Goal: Task Accomplishment & Management: Manage account settings

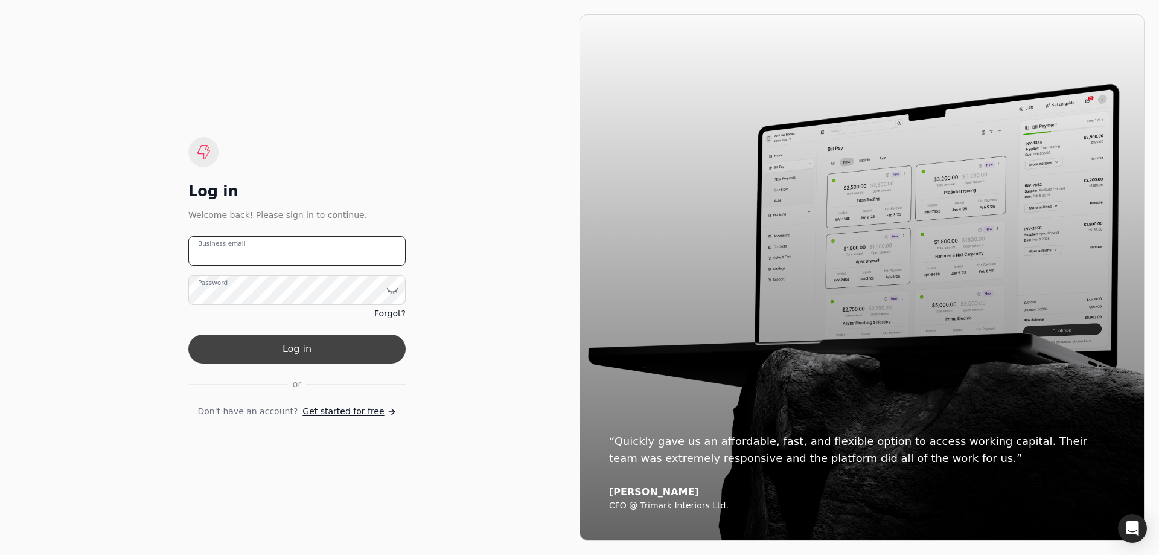
type email "[EMAIL_ADDRESS][PERSON_NAME][DOMAIN_NAME]"
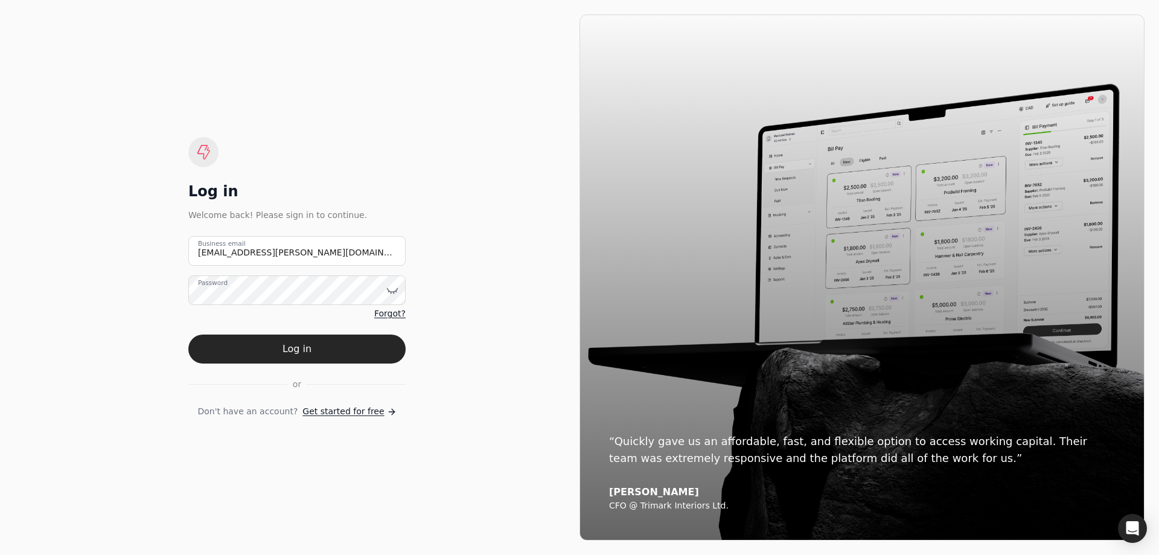
click at [241, 351] on button "Log in" at bounding box center [296, 348] width 217 height 29
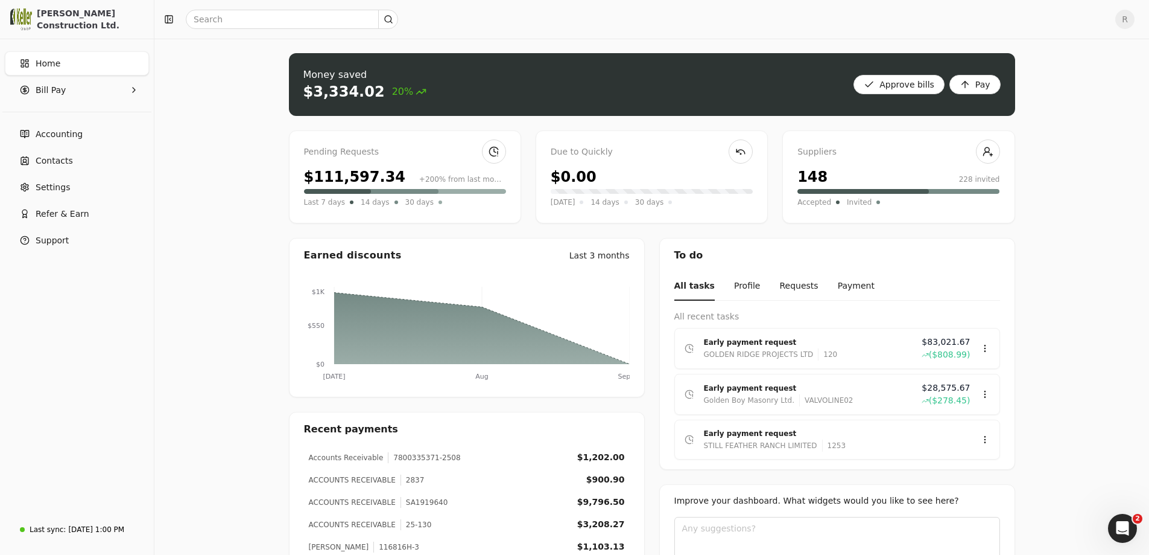
click at [436, 158] on div "Pending Requests" at bounding box center [405, 151] width 202 height 13
click at [725, 345] on div "Early payment request" at bounding box center [808, 342] width 208 height 12
click at [944, 387] on div "Review" at bounding box center [962, 384] width 72 height 20
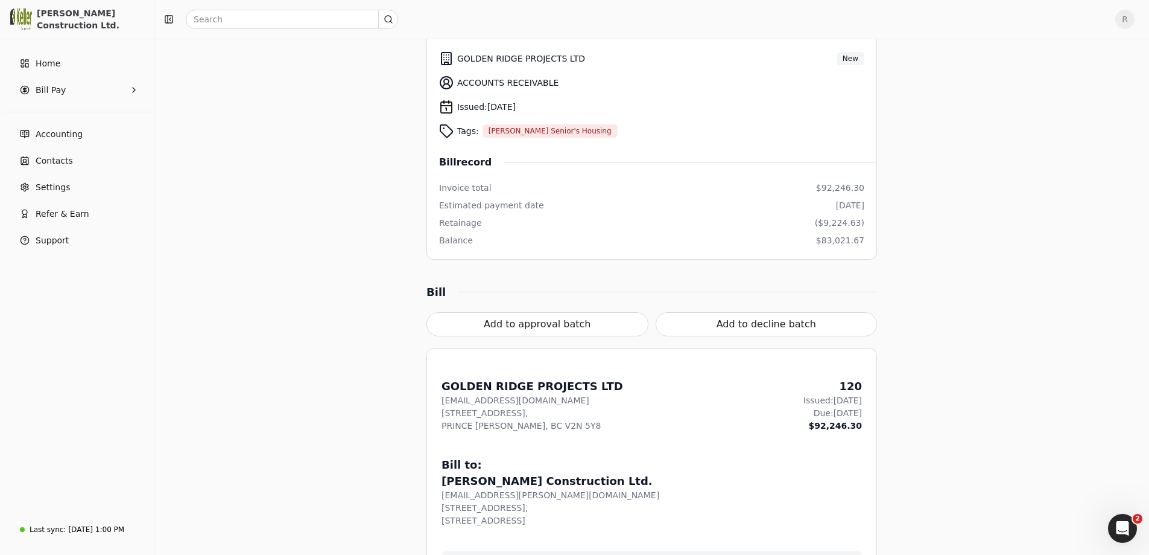
scroll to position [121, 0]
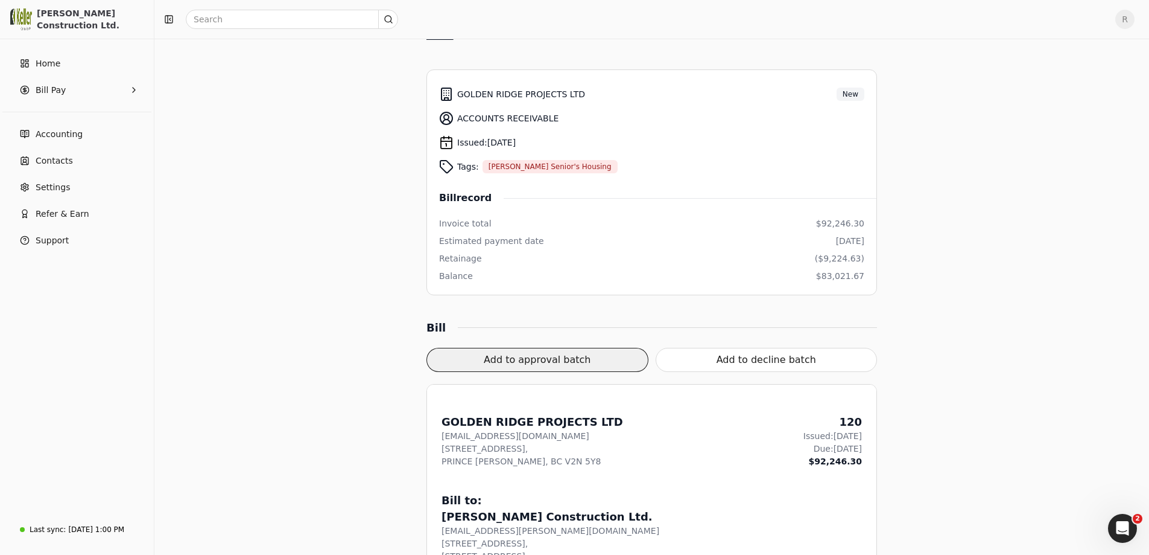
click at [530, 361] on button "Add to approval batch" at bounding box center [538, 360] width 222 height 24
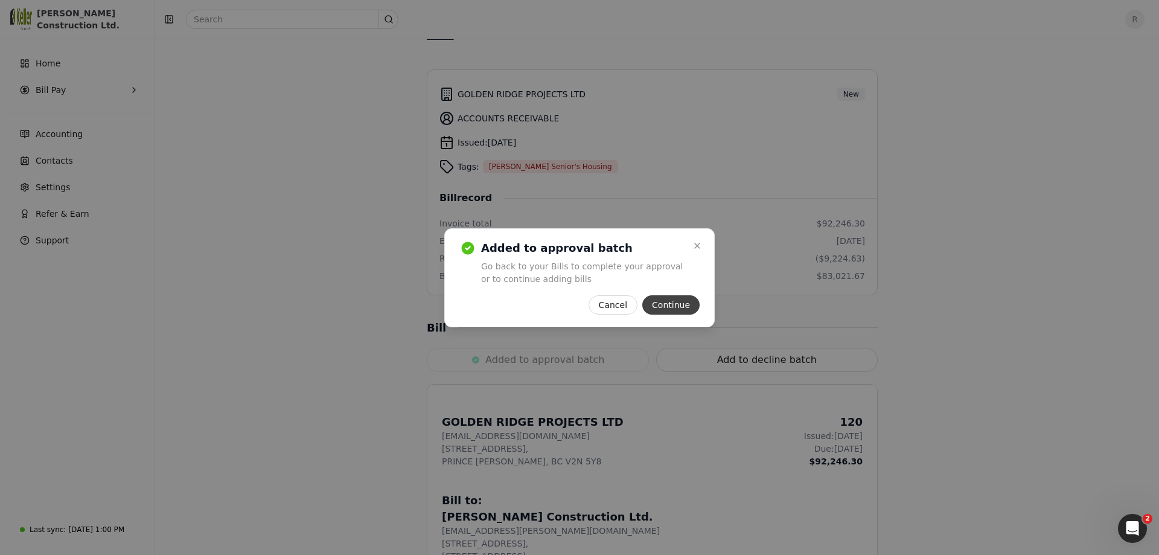
click at [684, 304] on button "Continue" at bounding box center [670, 304] width 57 height 19
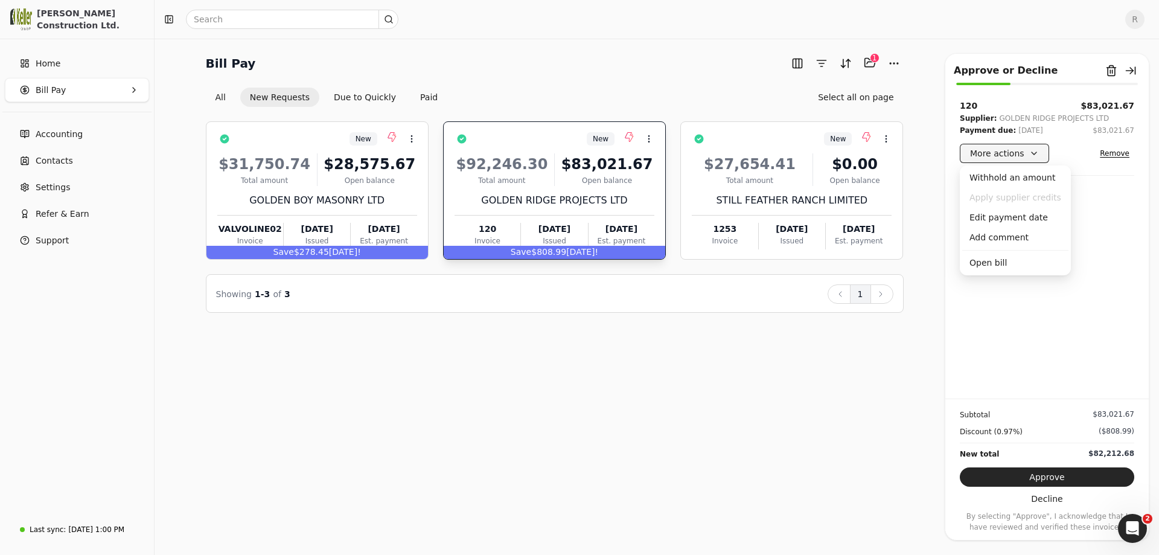
click at [1035, 154] on button "More actions" at bounding box center [1003, 153] width 89 height 19
click at [1005, 214] on div "Edit payment date" at bounding box center [1015, 218] width 106 height 20
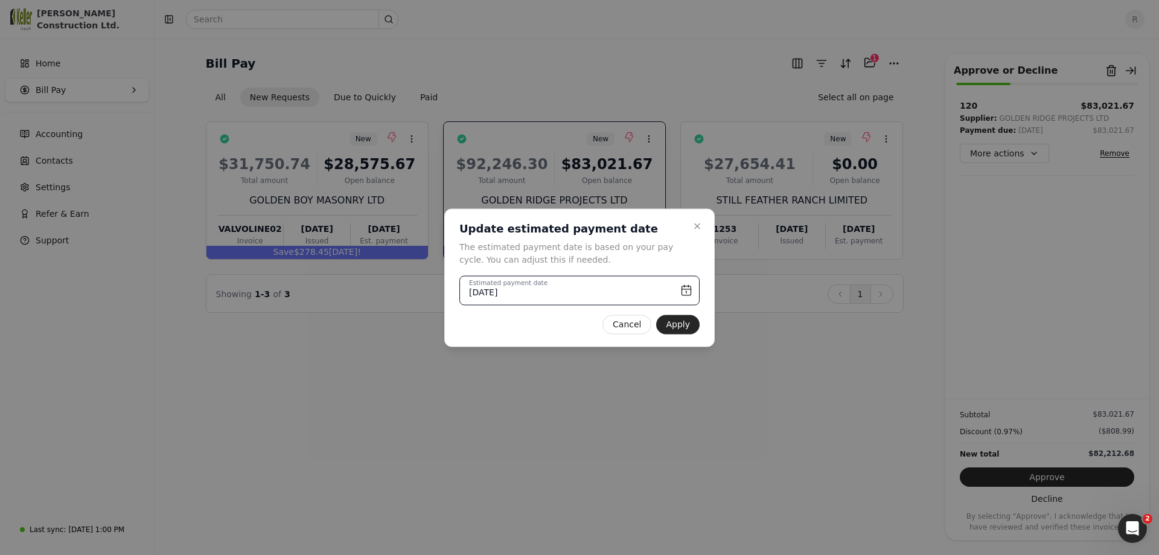
click at [682, 296] on input "[DATE]" at bounding box center [579, 290] width 240 height 30
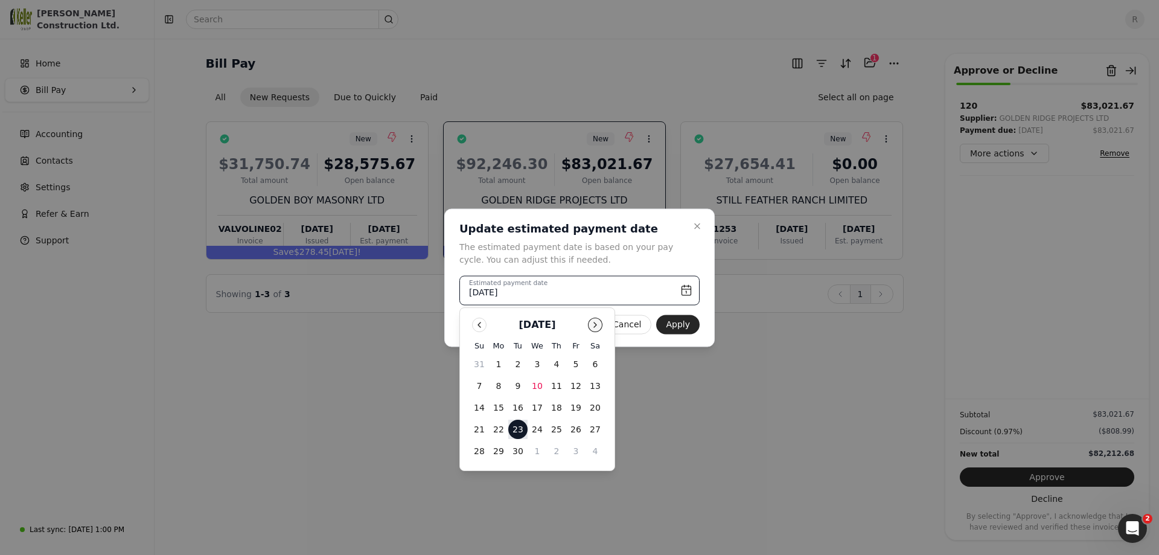
click at [591, 330] on button "Go to next month" at bounding box center [595, 324] width 14 height 14
click at [514, 386] on button "7" at bounding box center [517, 385] width 19 height 19
type input "[DATE]"
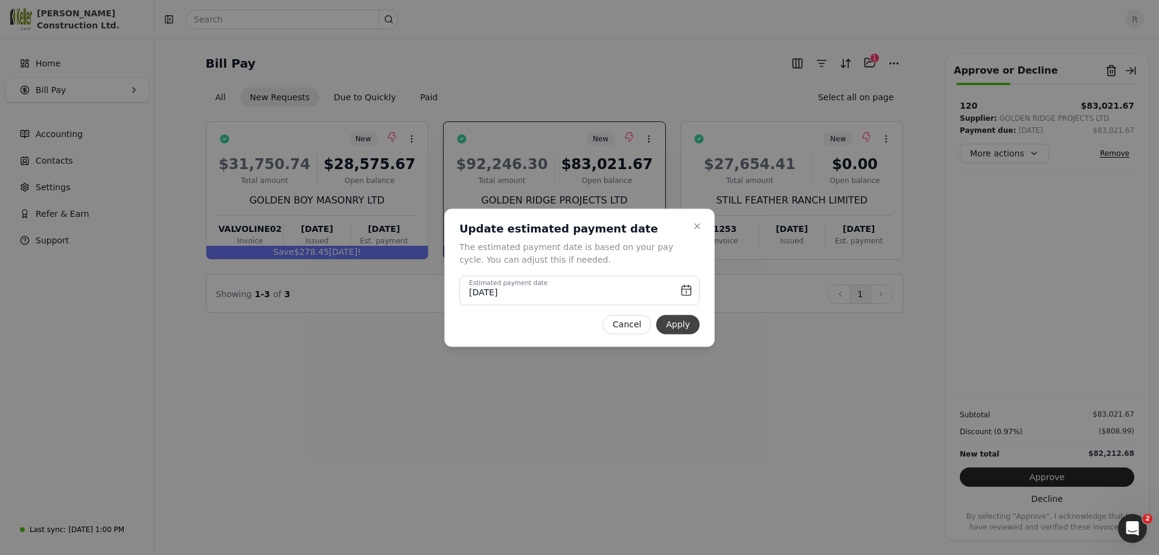
click at [676, 324] on button "Apply" at bounding box center [677, 323] width 43 height 19
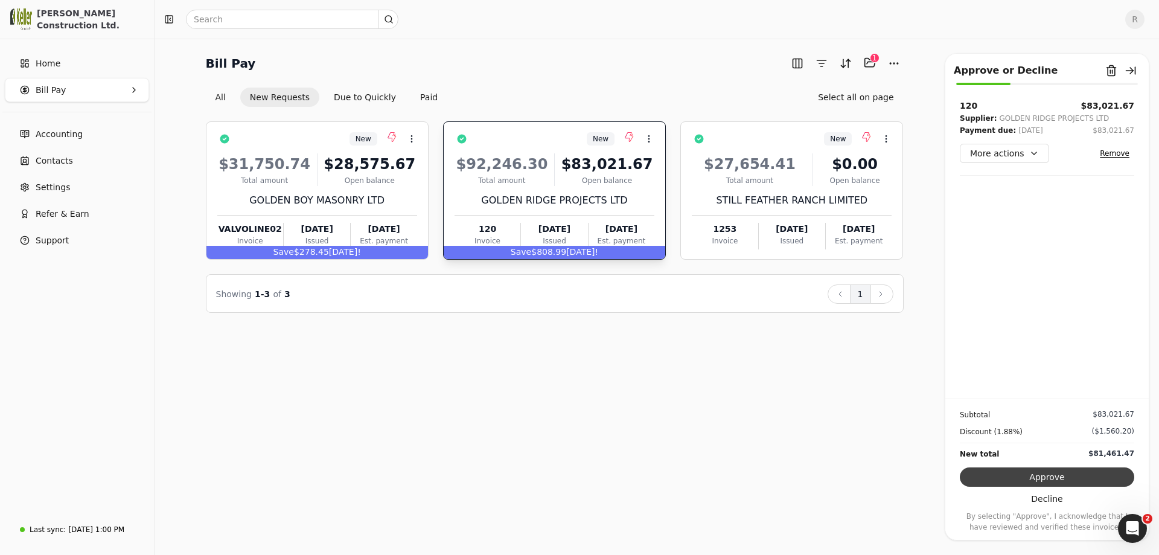
click at [1047, 479] on button "Approve" at bounding box center [1046, 476] width 174 height 19
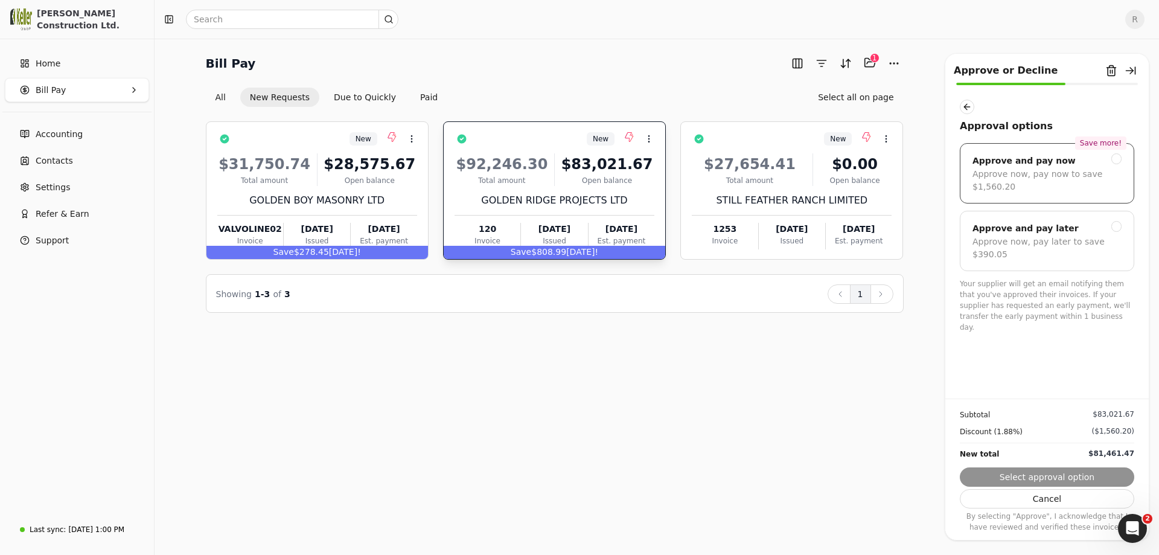
click at [1114, 162] on div at bounding box center [1116, 158] width 11 height 11
click at [1031, 477] on button "Next" at bounding box center [1046, 476] width 174 height 19
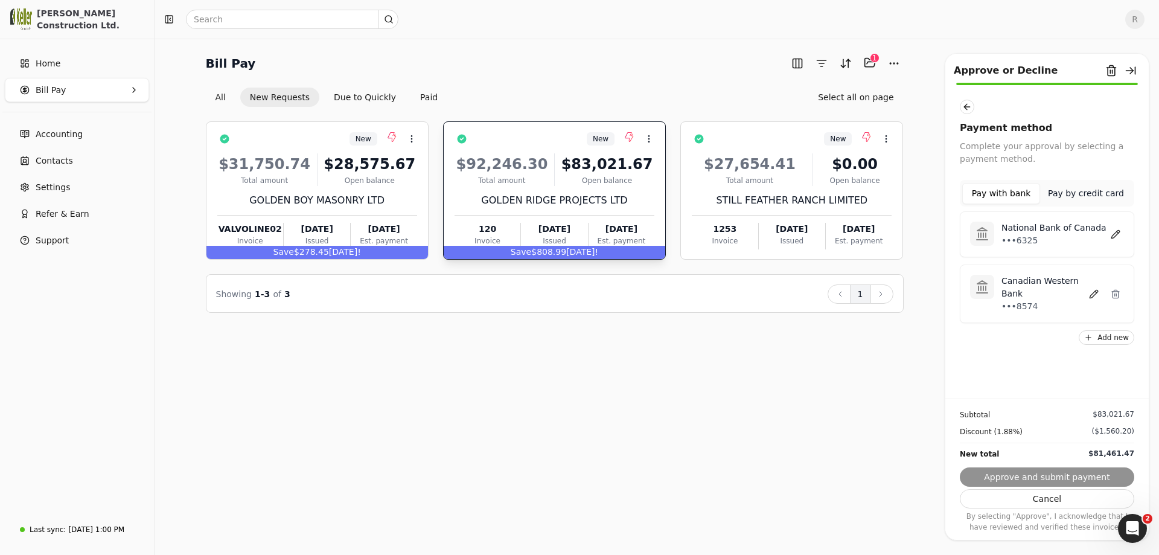
click at [1036, 240] on p "•••6325" at bounding box center [1053, 240] width 105 height 13
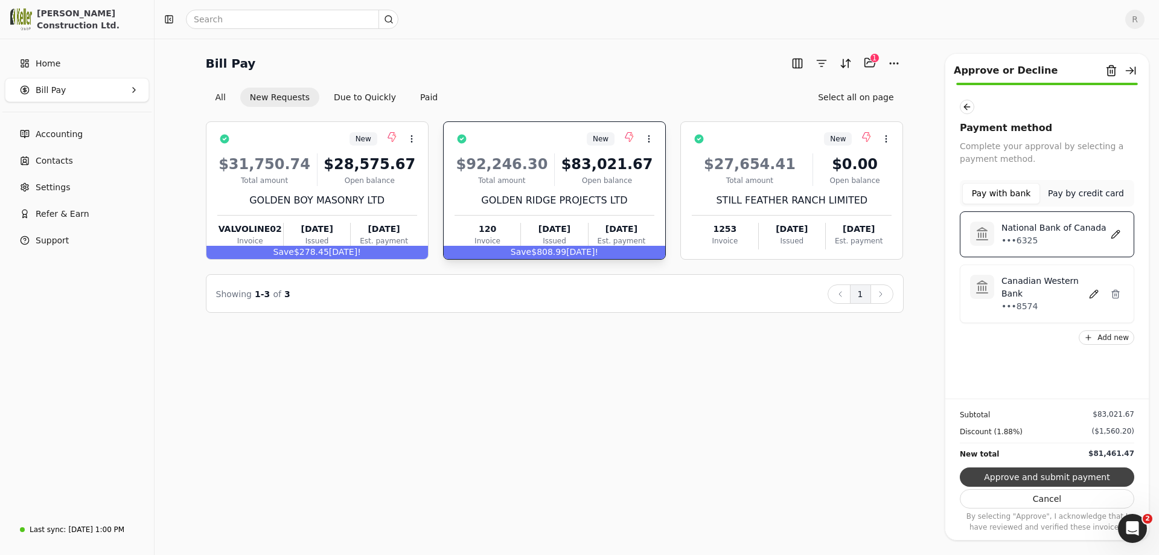
click at [1026, 476] on button "Approve and submit payment" at bounding box center [1046, 476] width 174 height 19
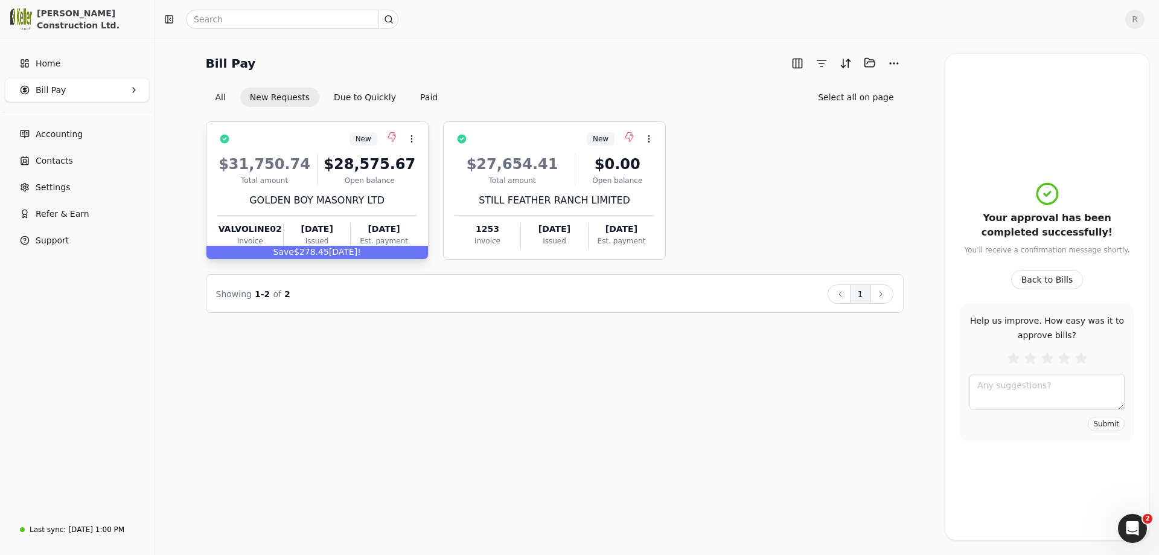
click at [308, 186] on div "$31,750.74 Total amount $28,575.67 Open balance GOLDEN BOY MASONRY LTD VALVOLIN…" at bounding box center [317, 197] width 200 height 103
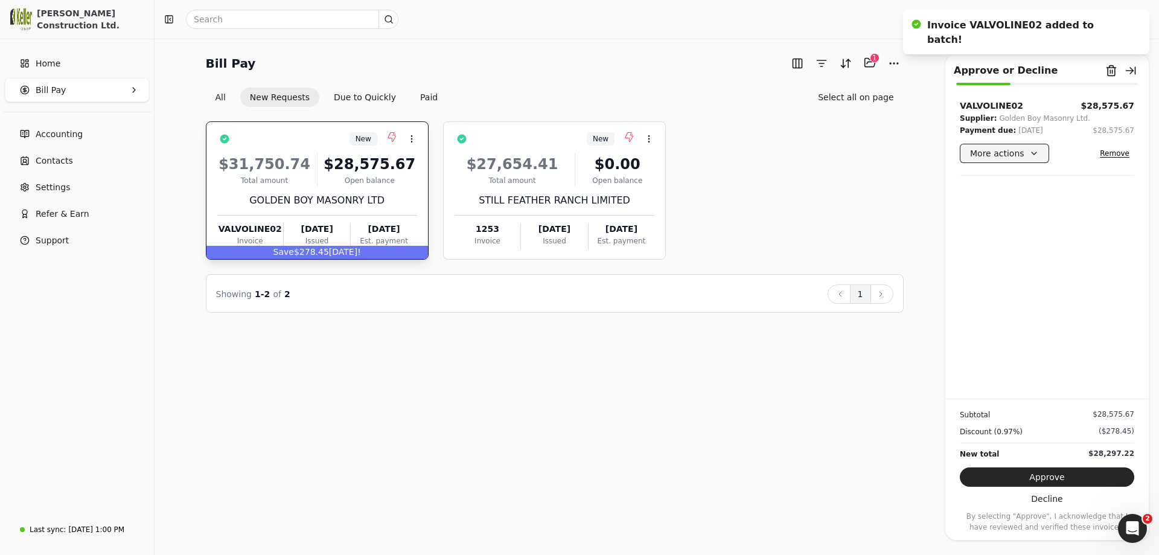
click at [1035, 153] on button "More actions" at bounding box center [1003, 153] width 89 height 19
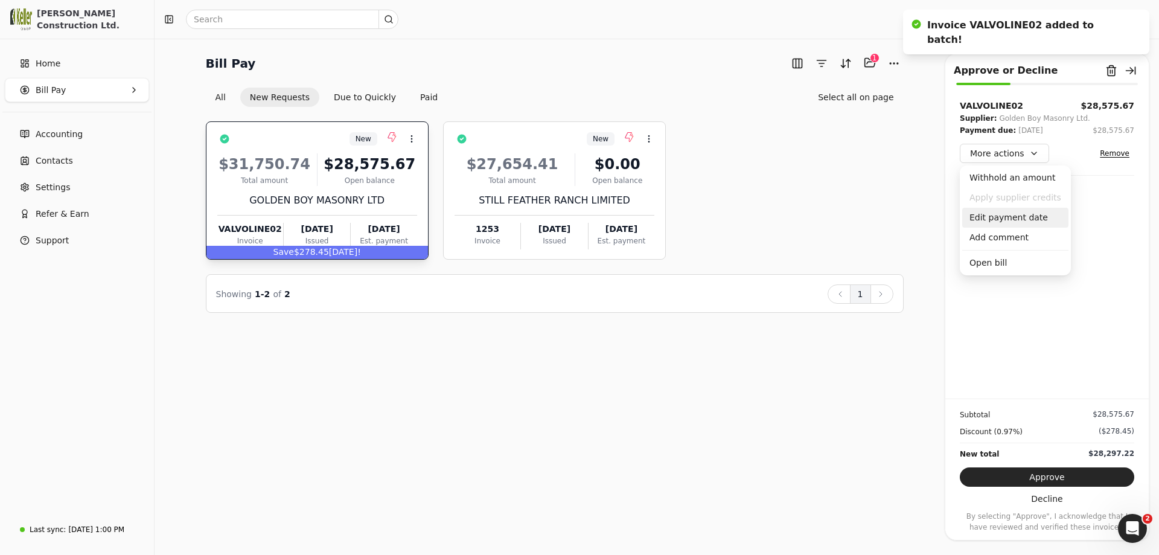
click at [1007, 222] on div "Edit payment date" at bounding box center [1015, 218] width 106 height 20
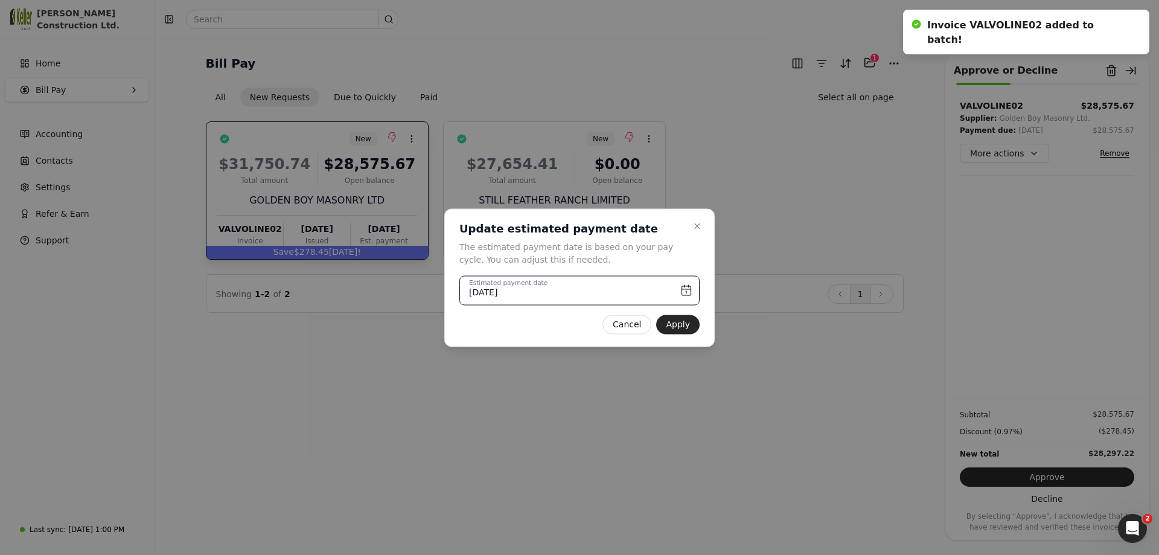
click at [688, 288] on input "[DATE]" at bounding box center [579, 290] width 240 height 30
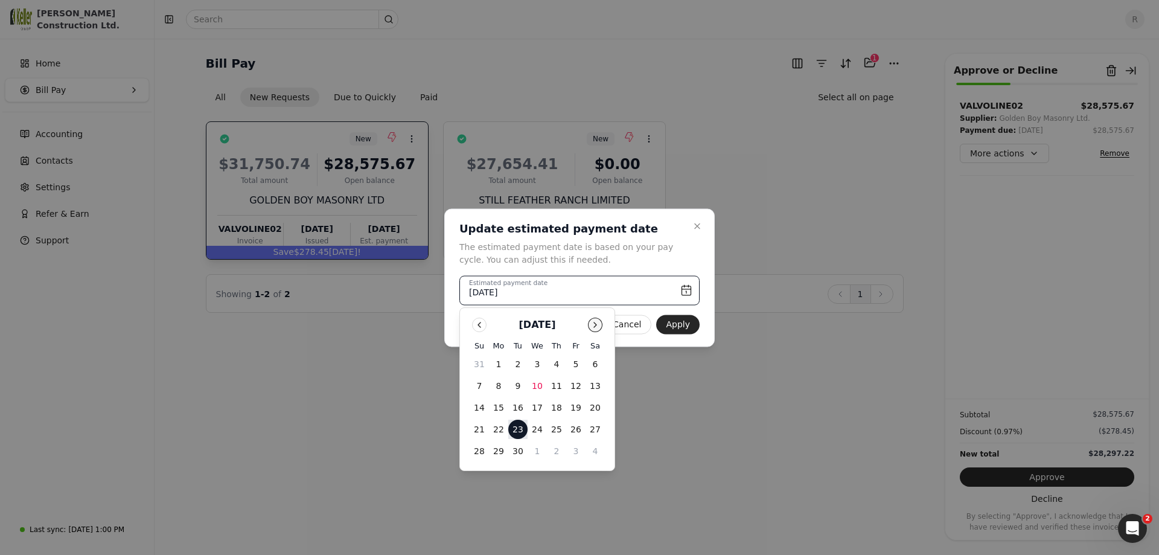
click at [595, 324] on button "Go to next month" at bounding box center [595, 324] width 14 height 14
click at [524, 383] on button "7" at bounding box center [517, 385] width 19 height 19
type input "[DATE]"
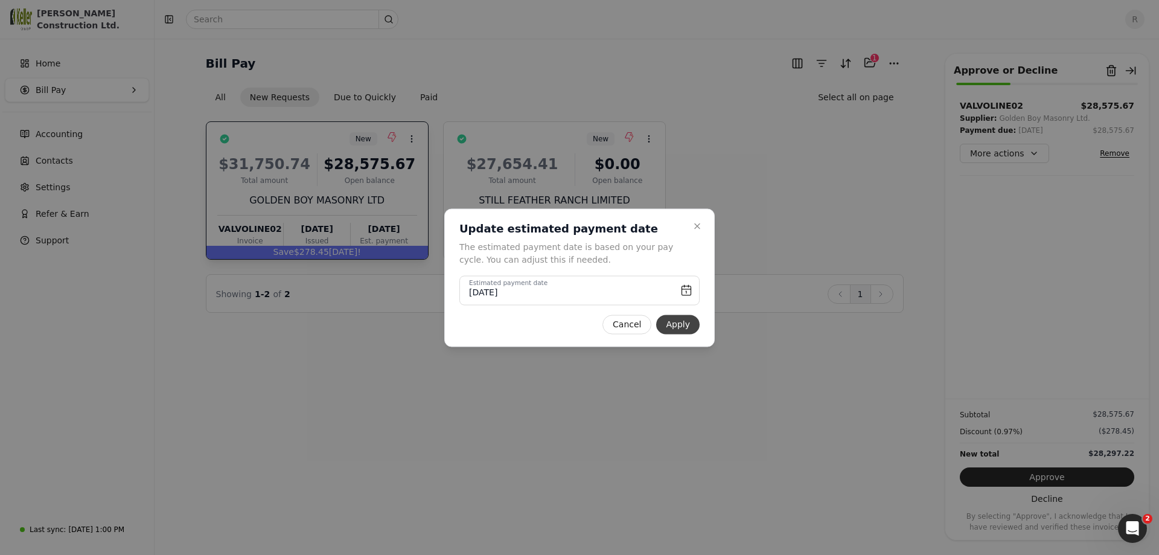
click at [683, 322] on button "Apply" at bounding box center [677, 323] width 43 height 19
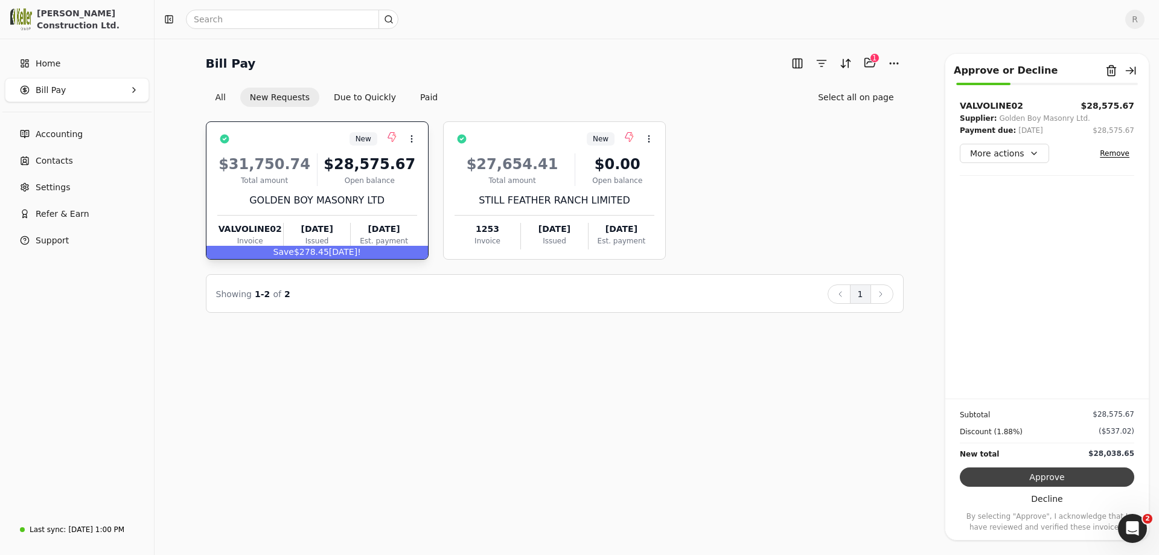
click at [1028, 472] on button "Approve" at bounding box center [1046, 476] width 174 height 19
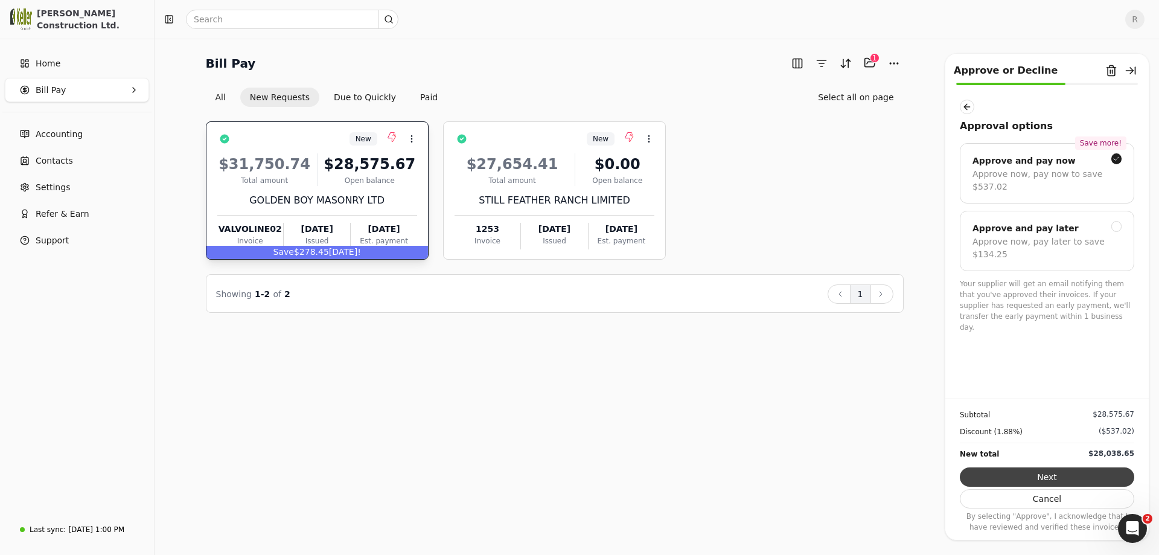
click at [1043, 477] on button "Next" at bounding box center [1046, 476] width 174 height 19
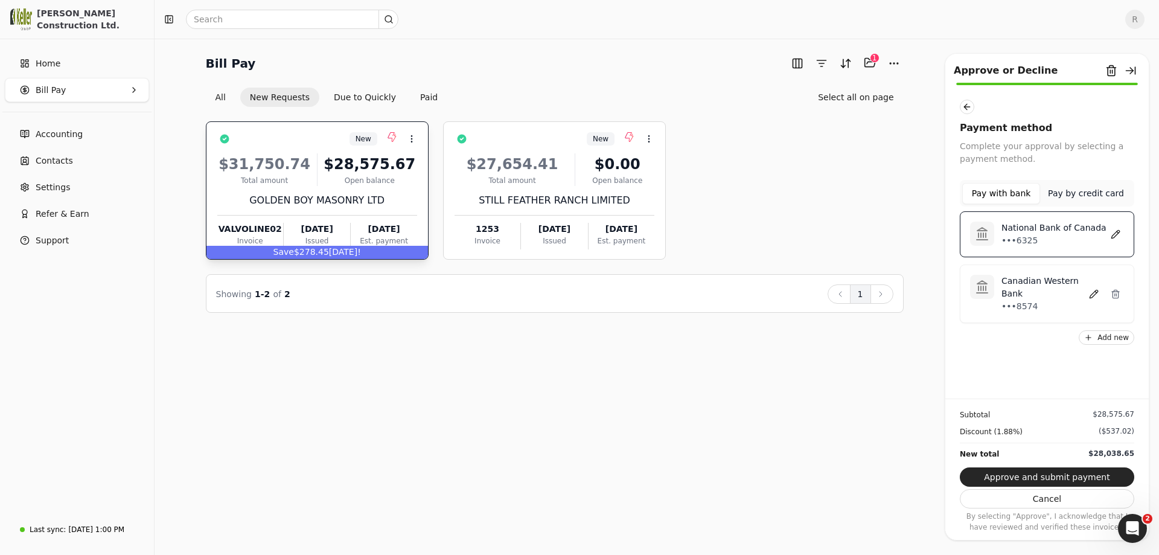
click at [1054, 231] on p "National Bank of Canada" at bounding box center [1053, 227] width 105 height 13
click at [1021, 478] on button "Approve and submit payment" at bounding box center [1046, 476] width 174 height 19
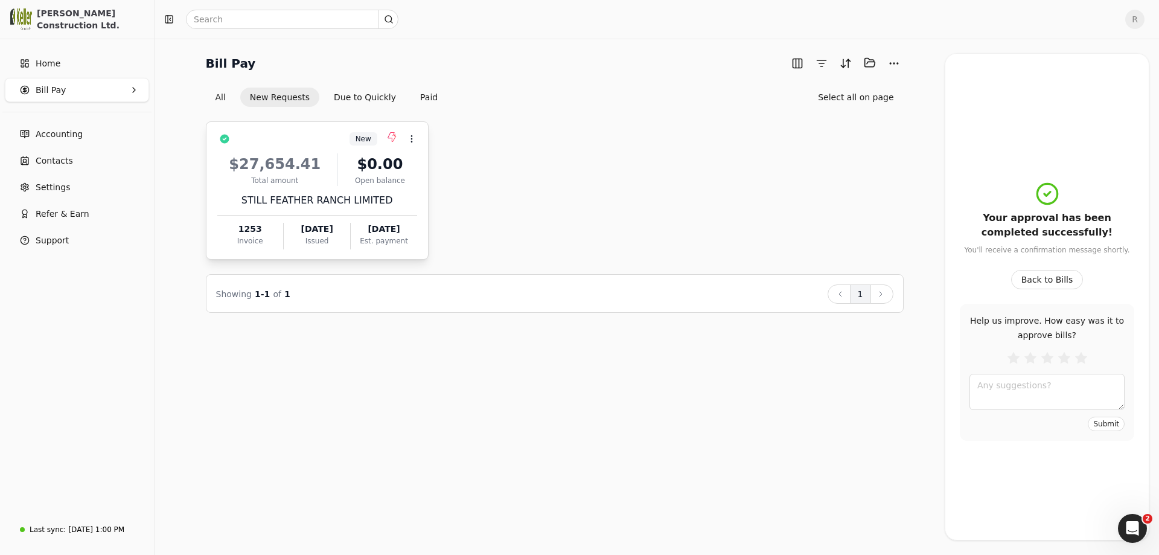
click at [303, 178] on div "Total amount" at bounding box center [275, 180] width 116 height 11
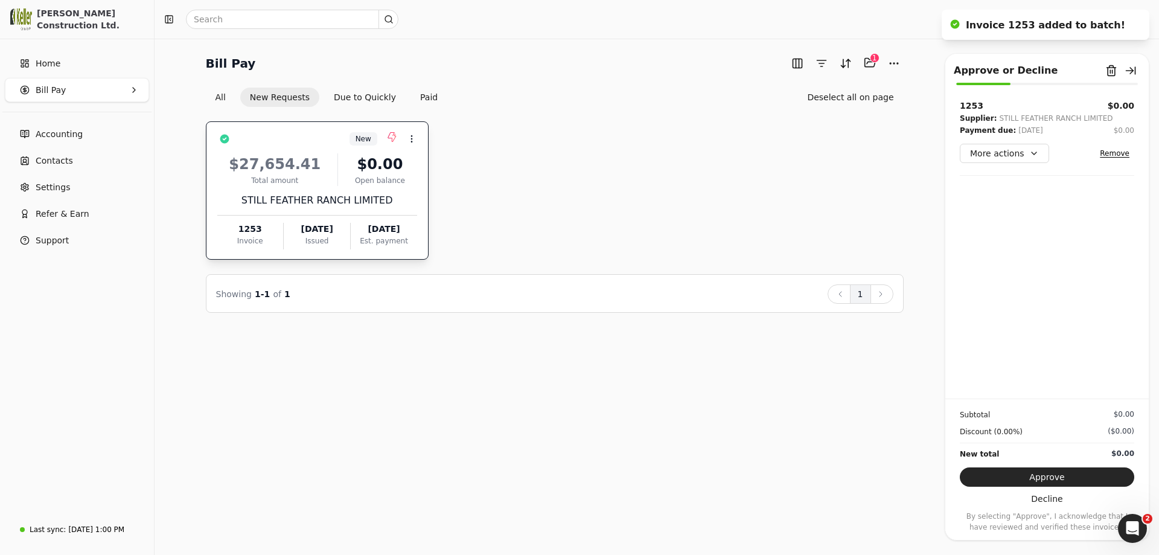
click at [1110, 152] on button "Remove" at bounding box center [1114, 153] width 39 height 14
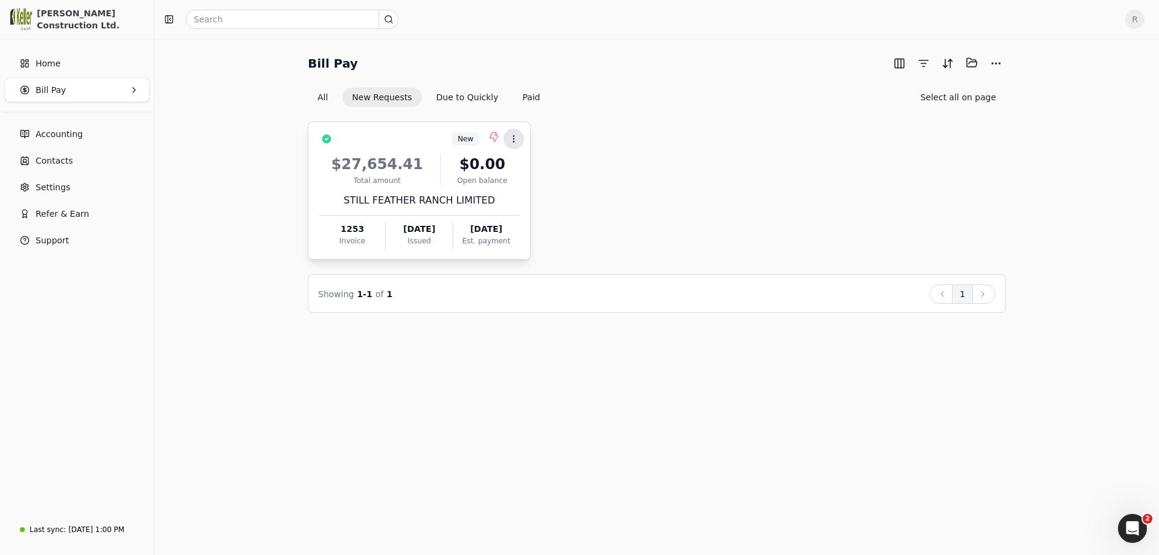
click at [516, 138] on icon at bounding box center [514, 139] width 10 height 10
click at [375, 189] on div "$27,654.41 Total amount $0.00 Open balance STILL FEATHER RANCH LIMITED 1253 Inv…" at bounding box center [419, 197] width 200 height 103
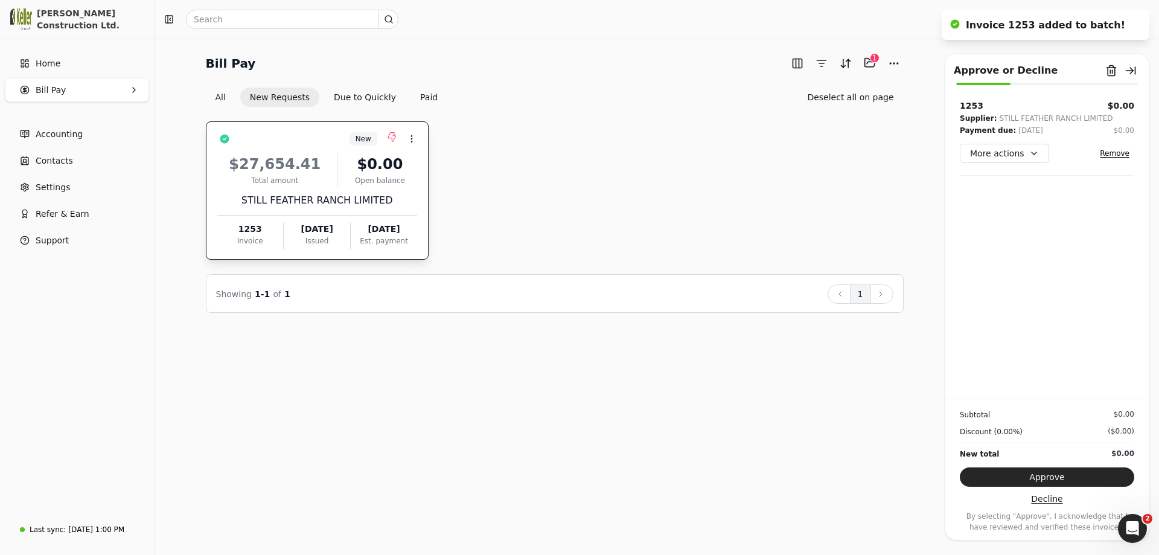
click at [1054, 501] on button "Decline" at bounding box center [1046, 498] width 174 height 19
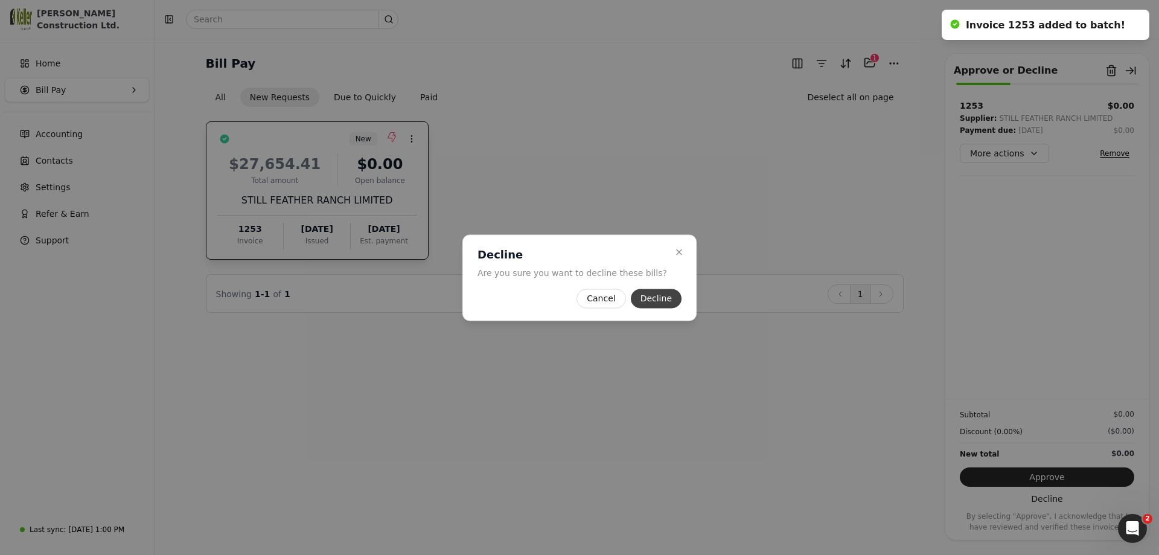
click at [646, 298] on button "Decline" at bounding box center [656, 297] width 51 height 19
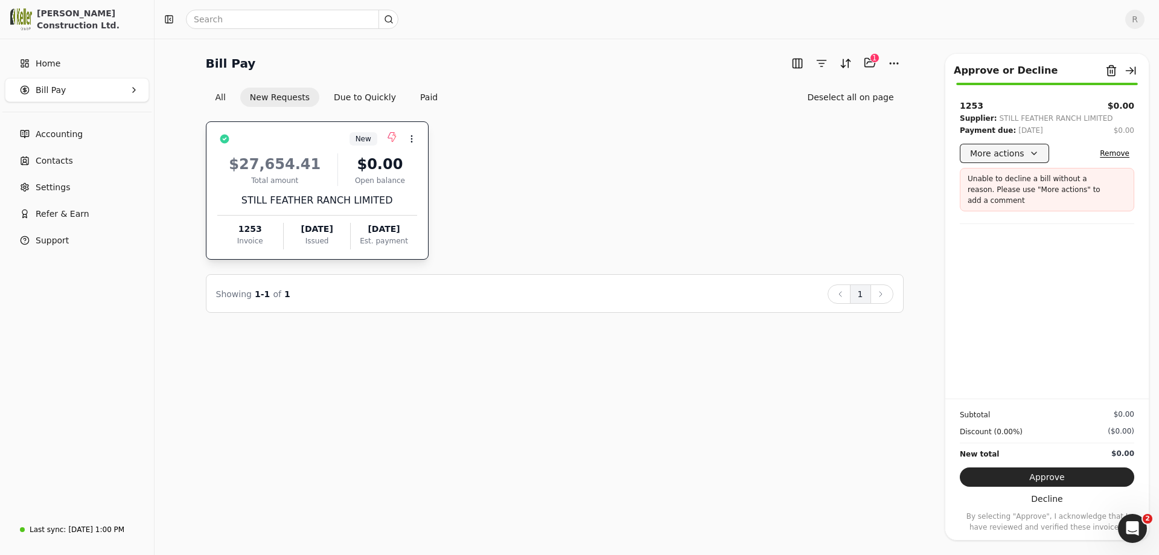
click at [1032, 155] on button "More actions" at bounding box center [1003, 153] width 89 height 19
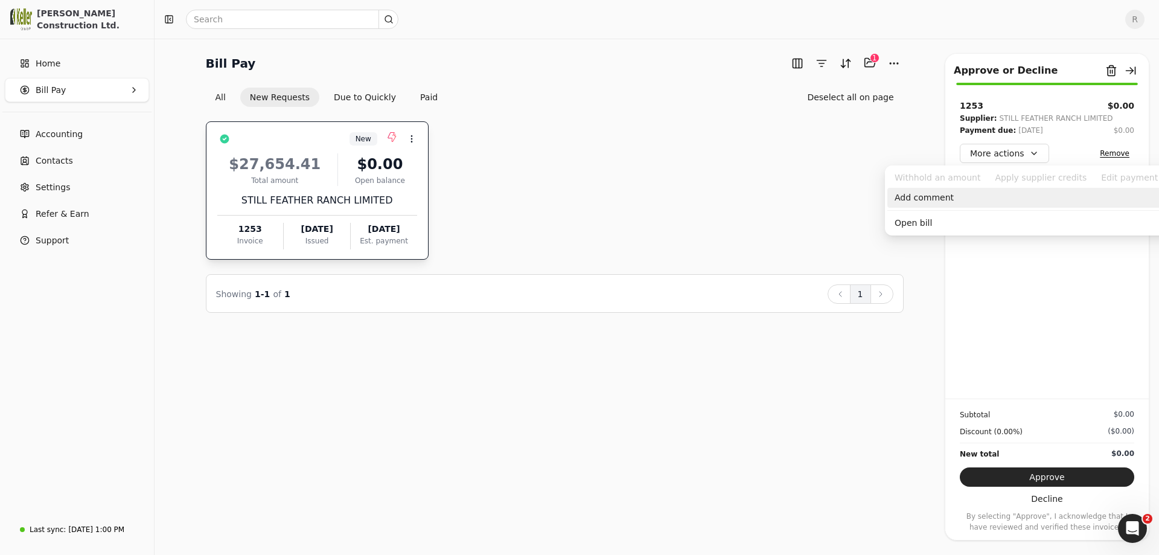
click at [923, 195] on div "Add comment" at bounding box center [1036, 198] width 299 height 20
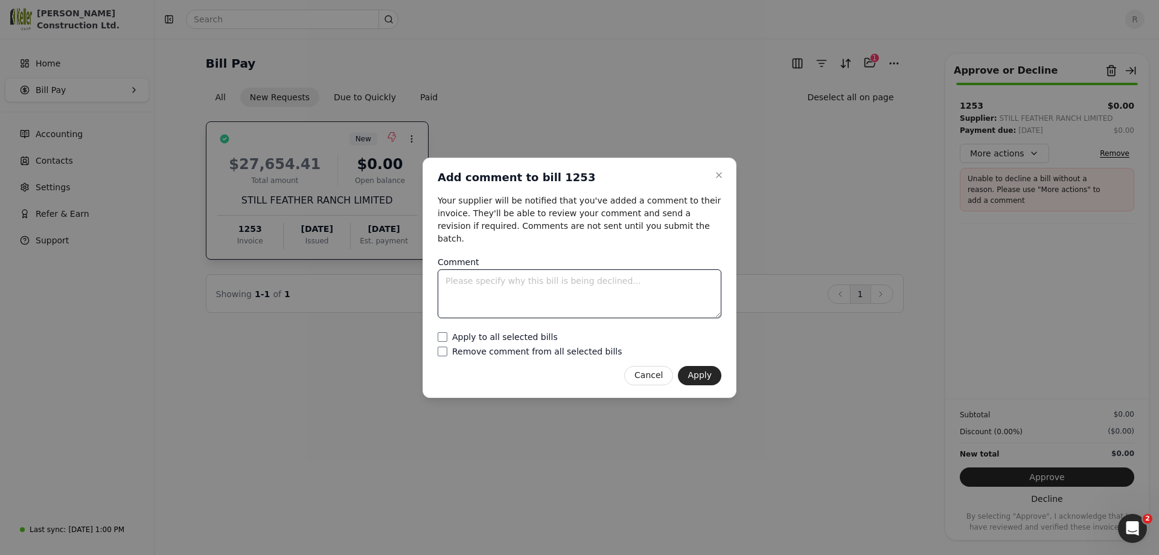
click at [577, 285] on textarea "Comment" at bounding box center [579, 293] width 284 height 49
type textarea "Already paid through Sage"
click at [701, 366] on button "Apply" at bounding box center [699, 375] width 43 height 19
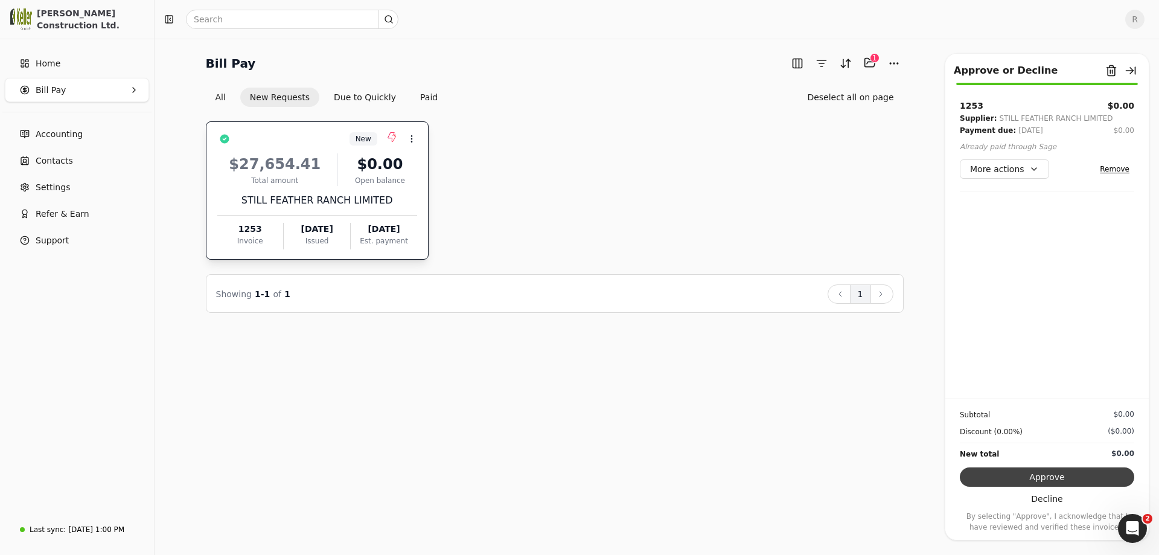
click at [1044, 477] on button "Approve" at bounding box center [1046, 476] width 174 height 19
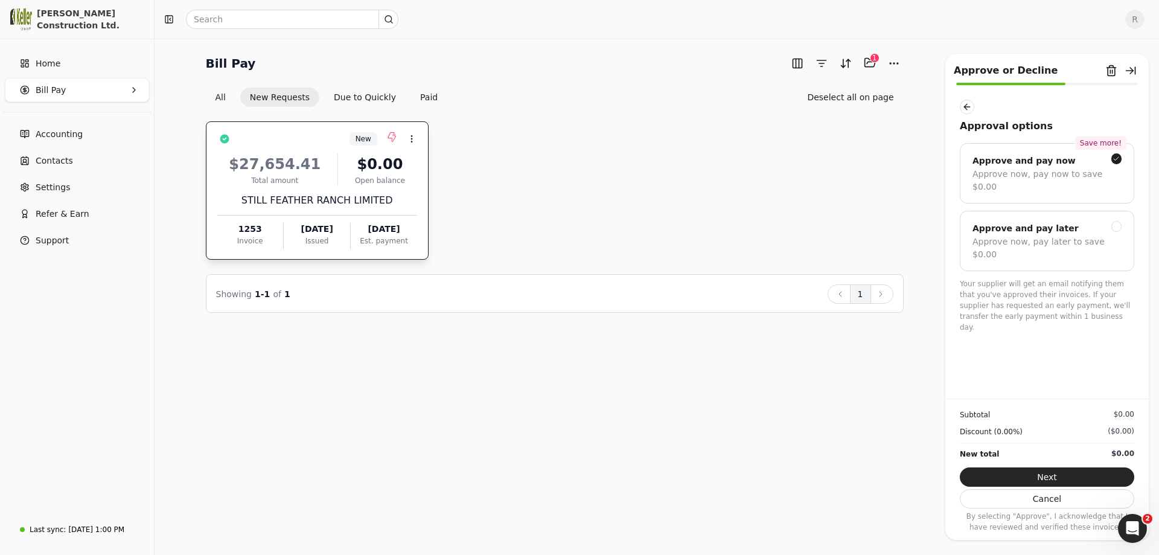
click at [1044, 477] on button "Next" at bounding box center [1046, 476] width 174 height 19
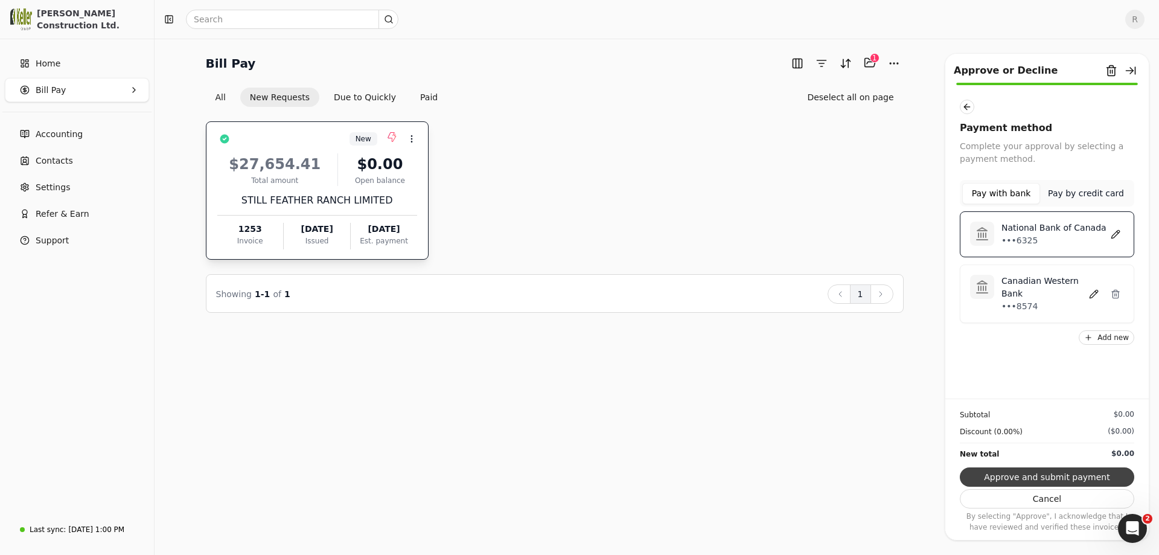
click at [1046, 472] on button "Approve and submit payment" at bounding box center [1046, 476] width 174 height 19
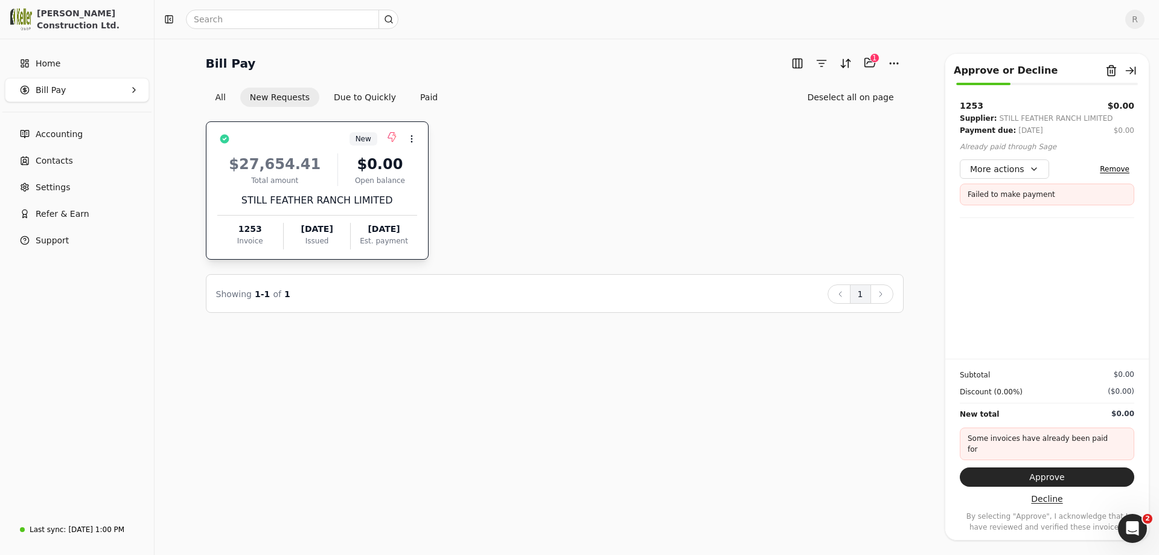
click at [1049, 503] on button "Decline" at bounding box center [1046, 498] width 174 height 19
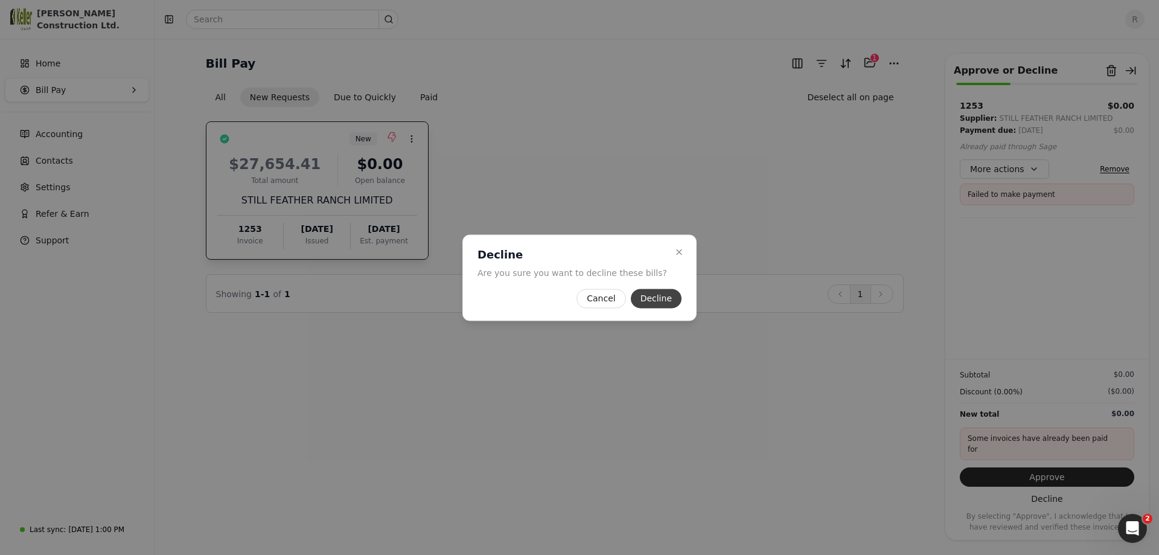
click at [641, 299] on button "Decline" at bounding box center [656, 297] width 51 height 19
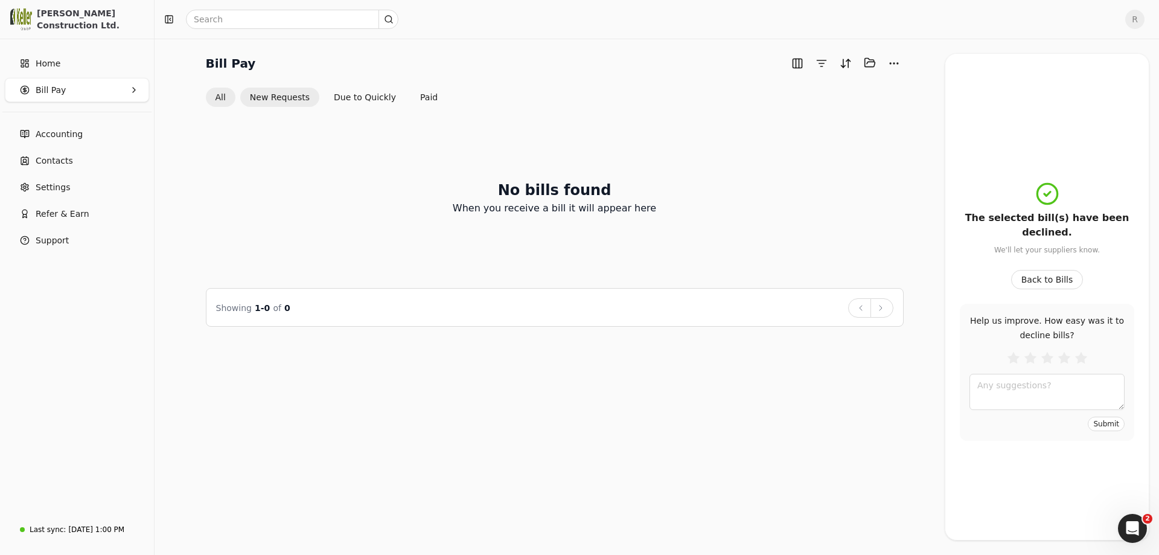
click at [224, 94] on button "All" at bounding box center [221, 96] width 30 height 19
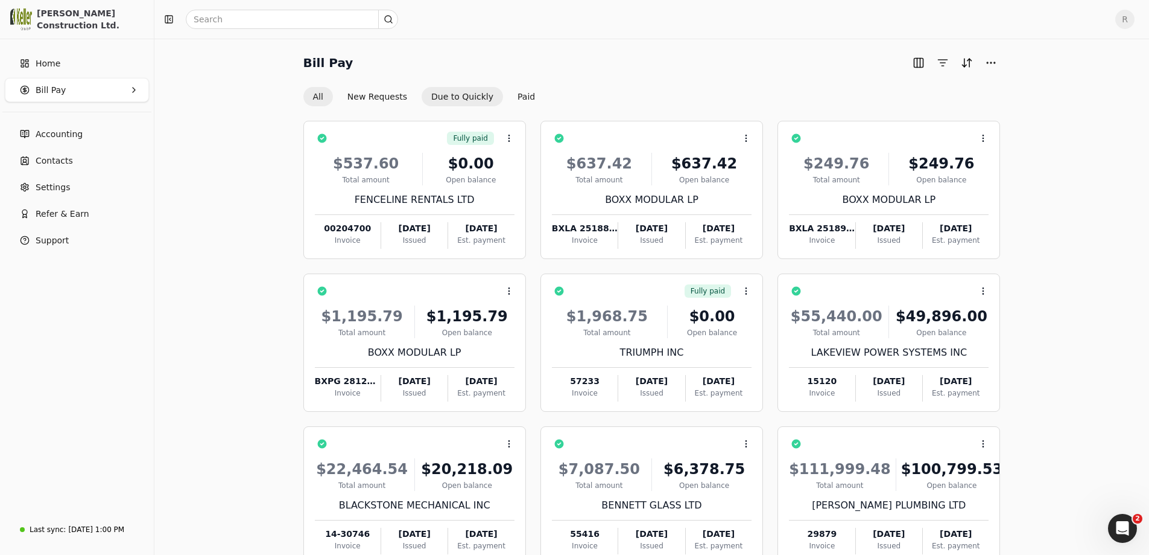
click at [453, 102] on button "Due to Quickly" at bounding box center [462, 96] width 81 height 19
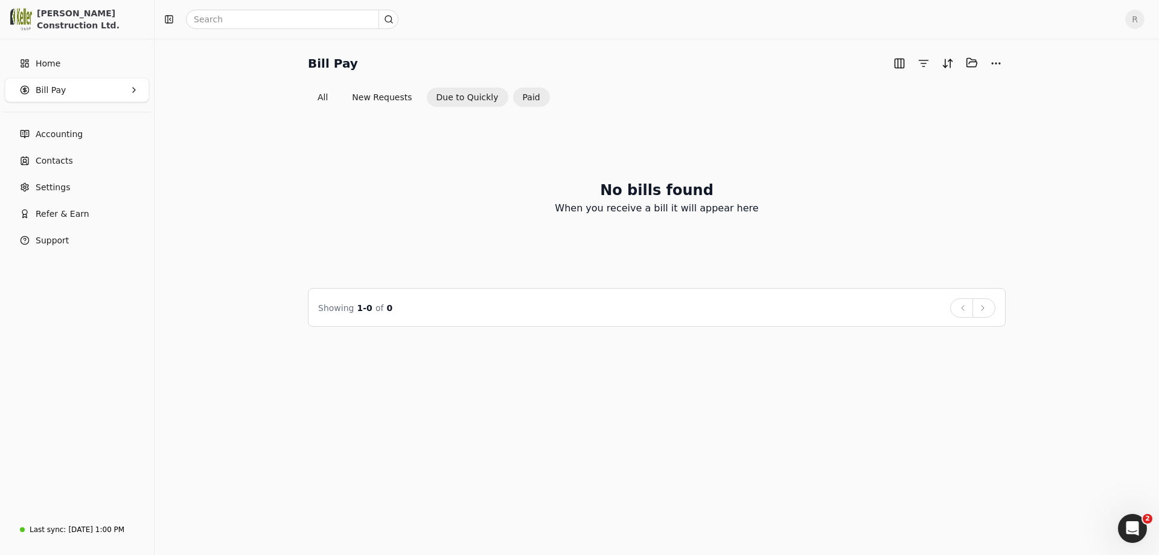
click at [513, 95] on button "Paid" at bounding box center [531, 96] width 37 height 19
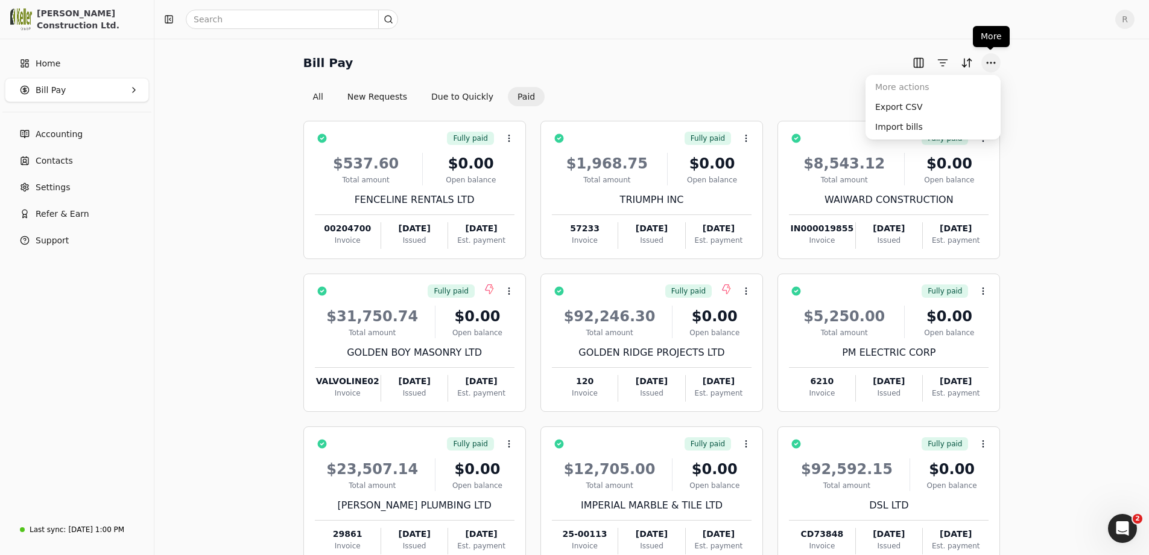
click at [993, 66] on button "More" at bounding box center [991, 62] width 19 height 19
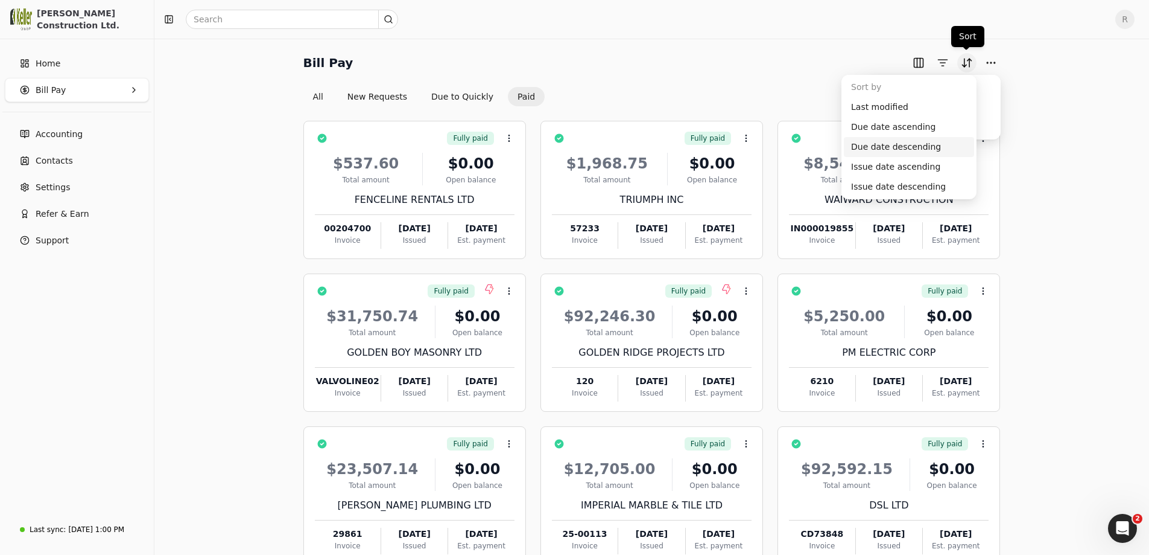
click at [965, 64] on button "Sort" at bounding box center [967, 62] width 19 height 19
click at [887, 113] on div "Last modified" at bounding box center [909, 107] width 130 height 20
